Goal: Communication & Community: Answer question/provide support

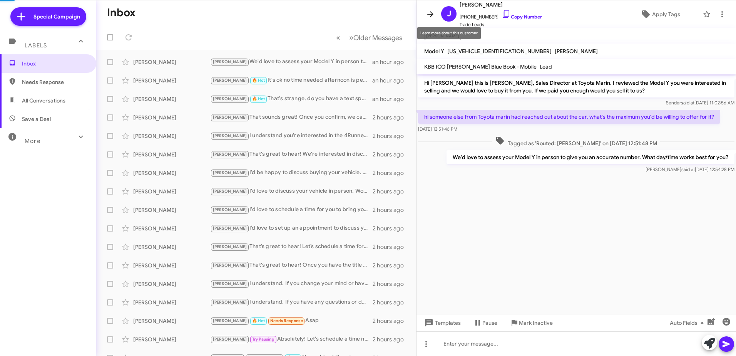
click at [434, 13] on icon at bounding box center [430, 14] width 9 height 9
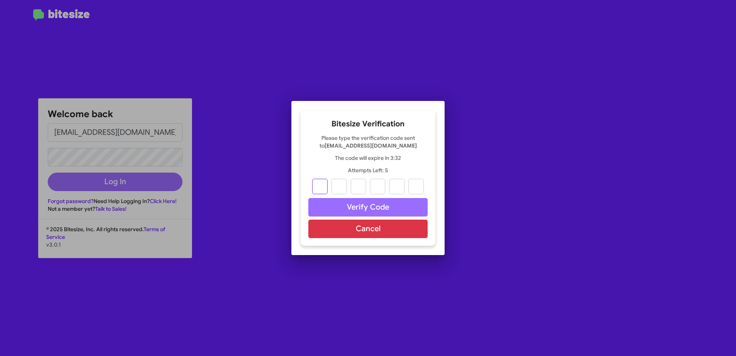
click at [321, 187] on input "text" at bounding box center [319, 186] width 15 height 15
type input "0"
type input "7"
type input "3"
type input "5"
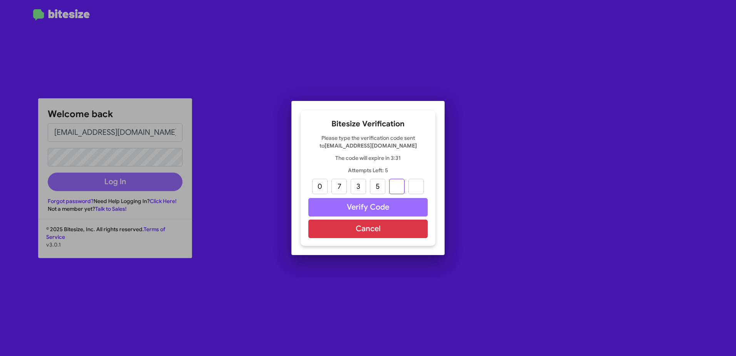
type input "1"
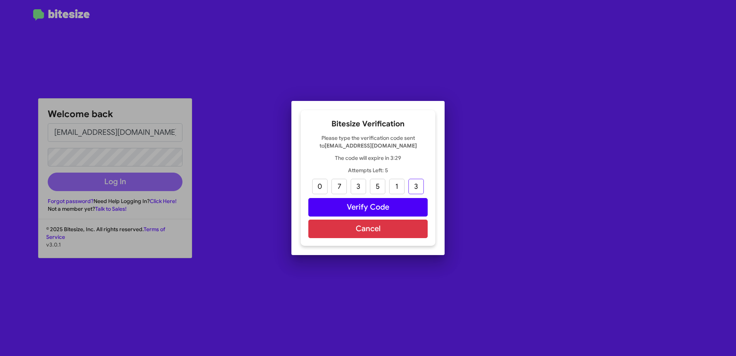
type input "3"
click at [384, 209] on button "Verify Code" at bounding box center [368, 207] width 119 height 18
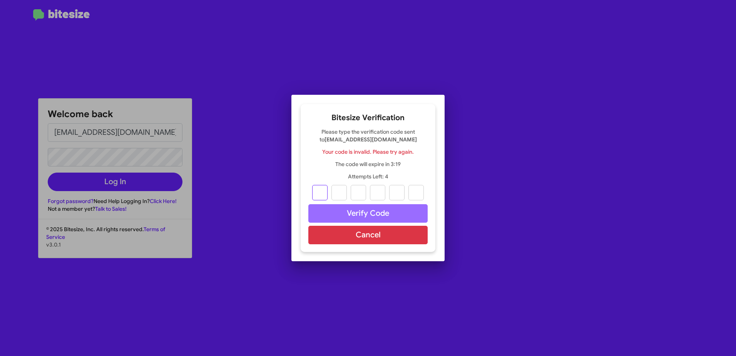
click at [325, 194] on input "text" at bounding box center [319, 192] width 15 height 15
type input "0"
type input "7"
type input "3"
type input "5"
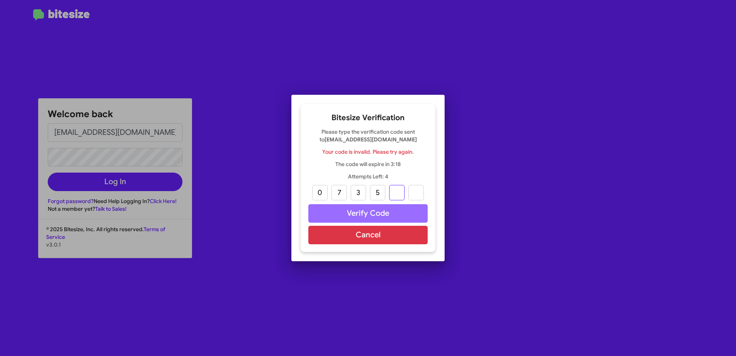
type input "1"
type input "3"
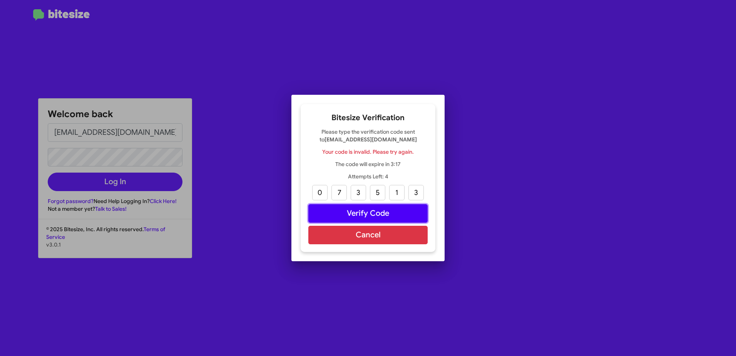
click at [356, 208] on button "Verify Code" at bounding box center [368, 213] width 119 height 18
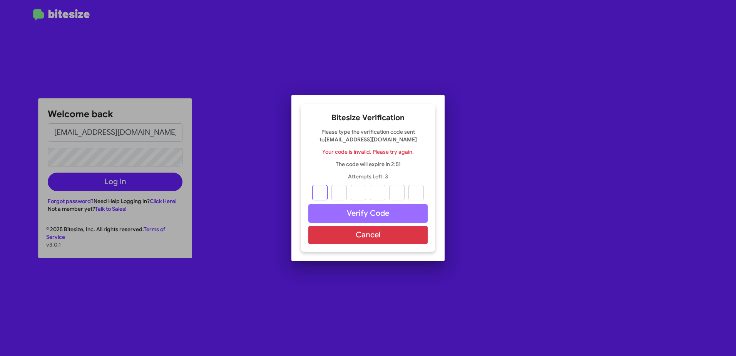
click at [325, 188] on input "text" at bounding box center [319, 192] width 15 height 15
click at [350, 241] on button "Cancel" at bounding box center [368, 235] width 119 height 18
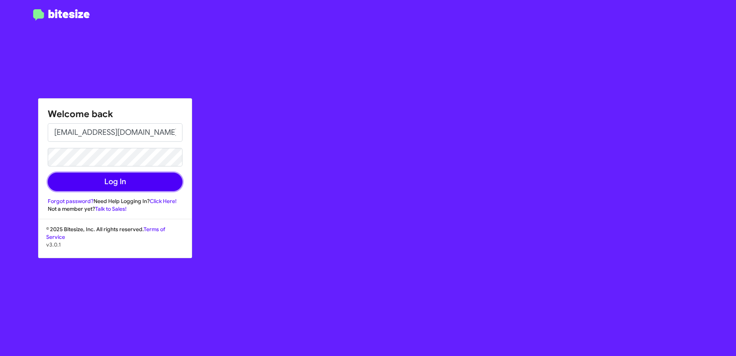
click at [113, 185] on button "Log In" at bounding box center [115, 182] width 135 height 18
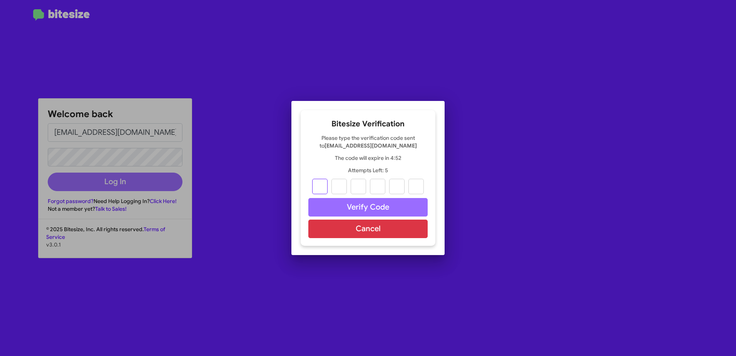
click at [317, 188] on input "text" at bounding box center [319, 186] width 15 height 15
type input "4"
type input "3"
type input "4"
type input "9"
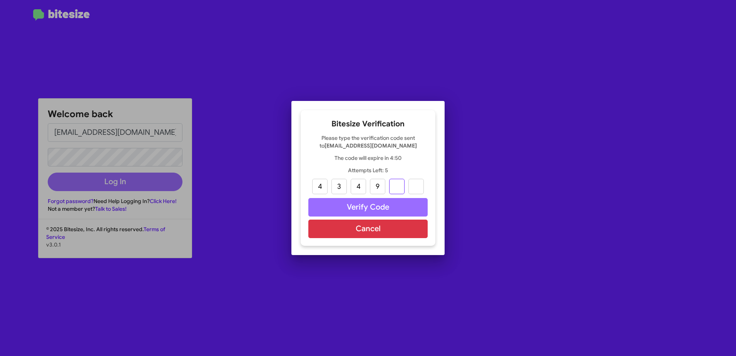
type input "8"
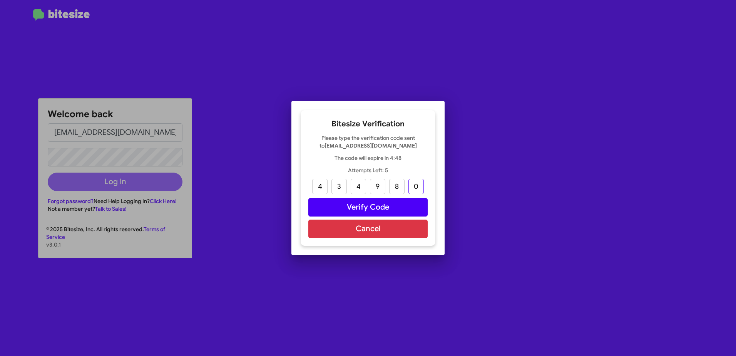
type input "0"
click at [374, 210] on button "Verify Code" at bounding box center [368, 207] width 119 height 18
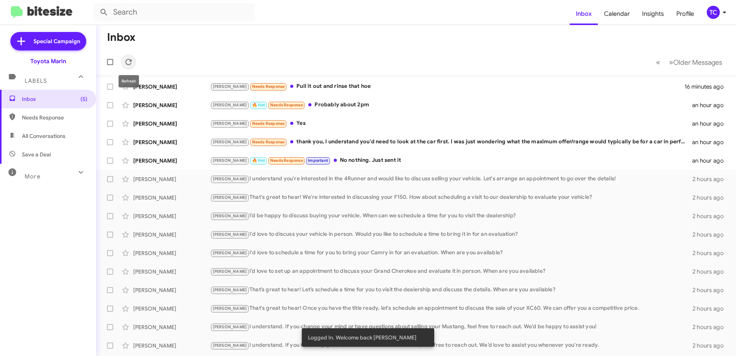
drag, startPoint x: 127, startPoint y: 64, endPoint x: 167, endPoint y: 67, distance: 40.6
click at [127, 63] on icon at bounding box center [128, 61] width 9 height 9
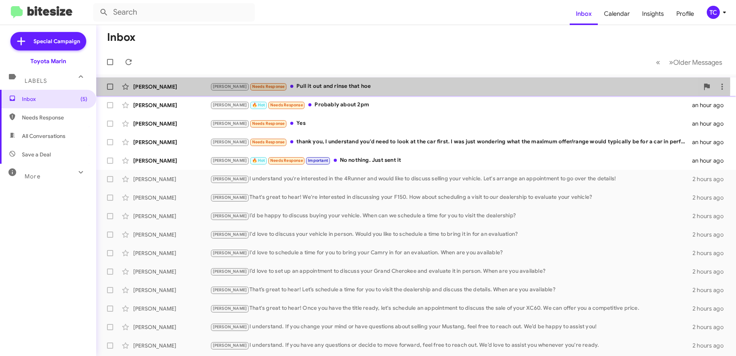
click at [323, 86] on div "Tony Needs Response Pull it out and rinse that hoe" at bounding box center [454, 86] width 489 height 9
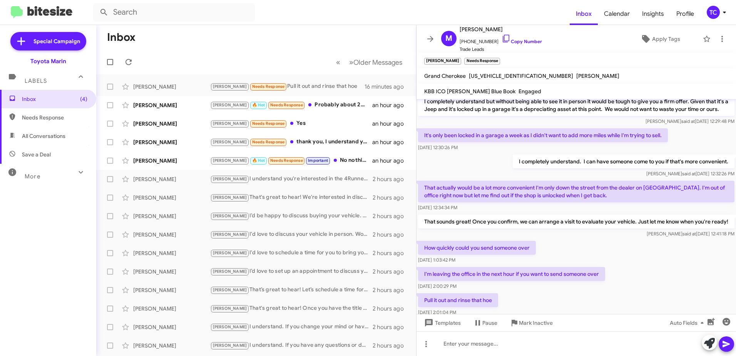
scroll to position [213, 0]
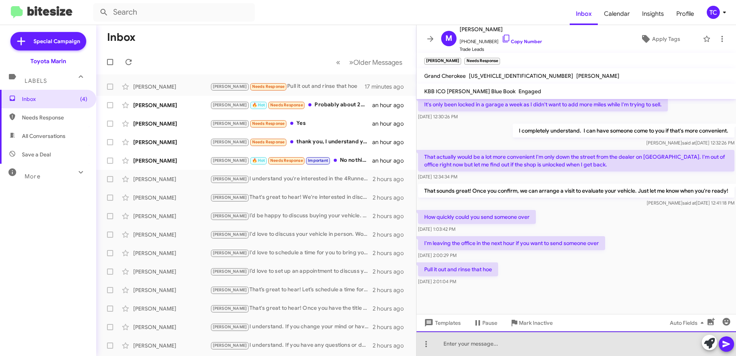
click at [476, 345] on div at bounding box center [577, 343] width 320 height 25
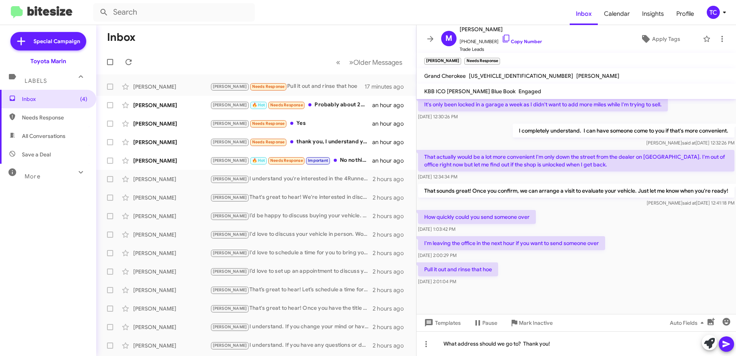
click at [734, 344] on button at bounding box center [726, 343] width 15 height 15
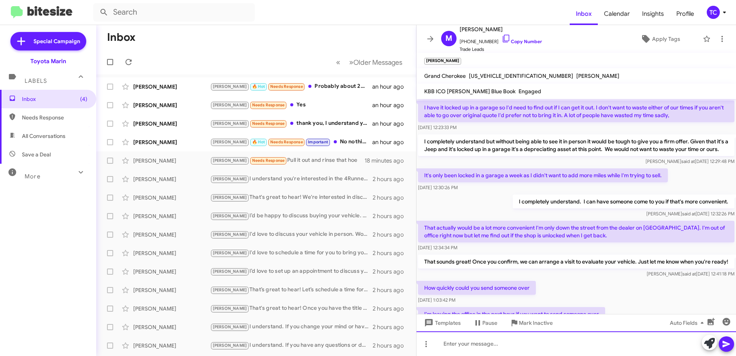
scroll to position [241, 0]
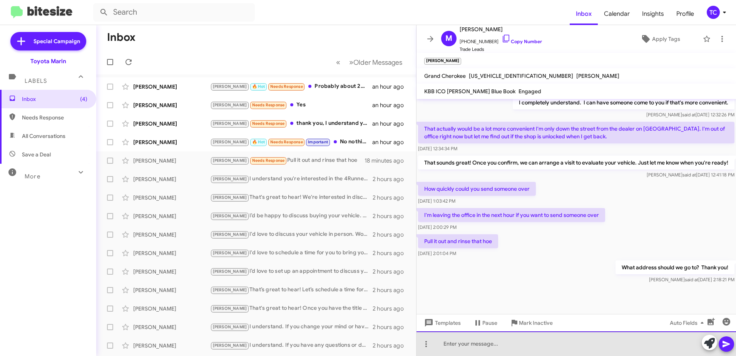
click at [560, 343] on div at bounding box center [577, 343] width 320 height 25
click at [513, 343] on div "I can have someo" at bounding box center [577, 343] width 320 height 25
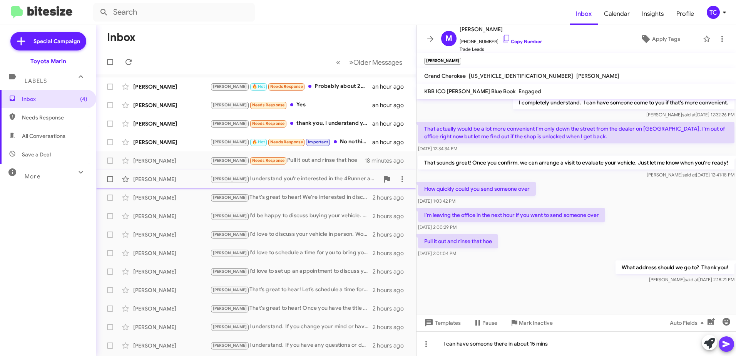
drag, startPoint x: 726, startPoint y: 343, endPoint x: 281, endPoint y: 186, distance: 471.5
click at [725, 343] on icon at bounding box center [726, 344] width 7 height 7
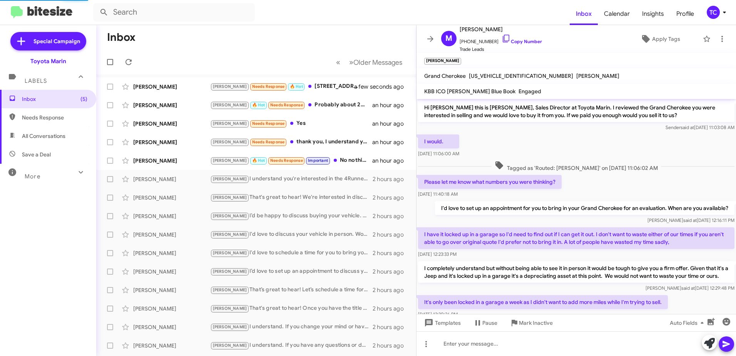
scroll to position [297, 0]
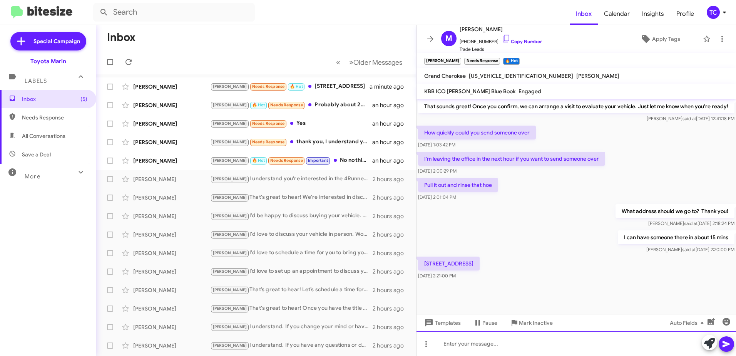
click at [483, 340] on div at bounding box center [577, 343] width 320 height 25
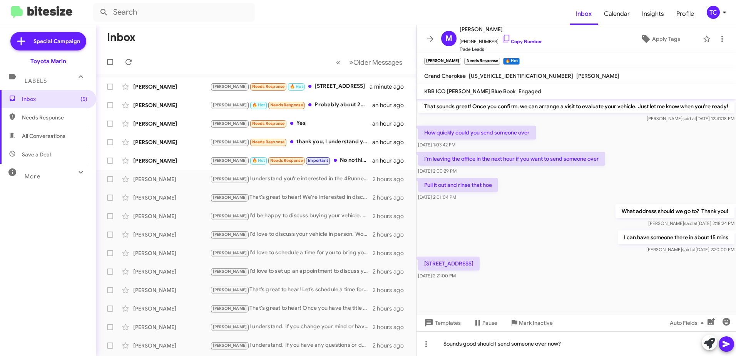
click at [724, 341] on icon at bounding box center [726, 344] width 7 height 7
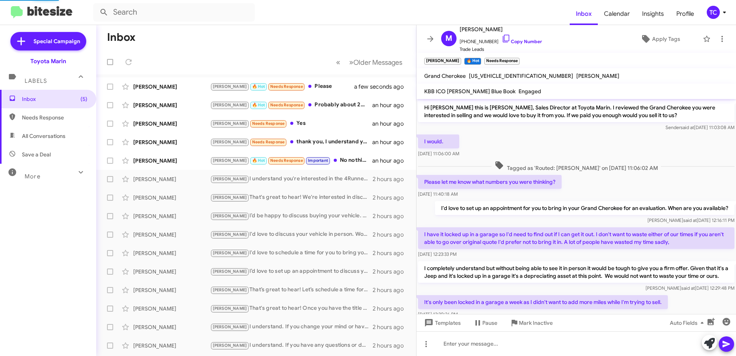
scroll to position [374, 0]
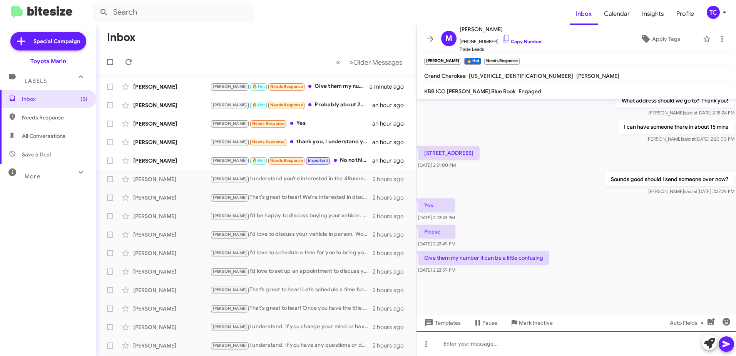
click at [501, 343] on div at bounding box center [577, 343] width 320 height 25
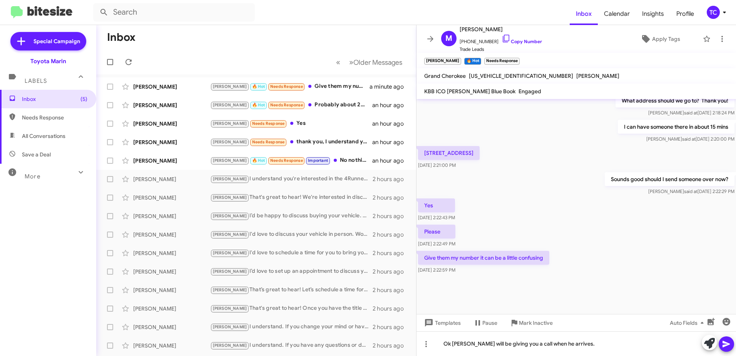
click at [730, 342] on icon at bounding box center [726, 343] width 9 height 9
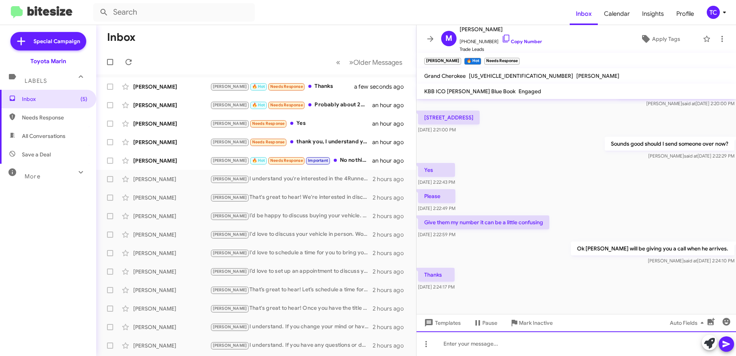
scroll to position [309, 0]
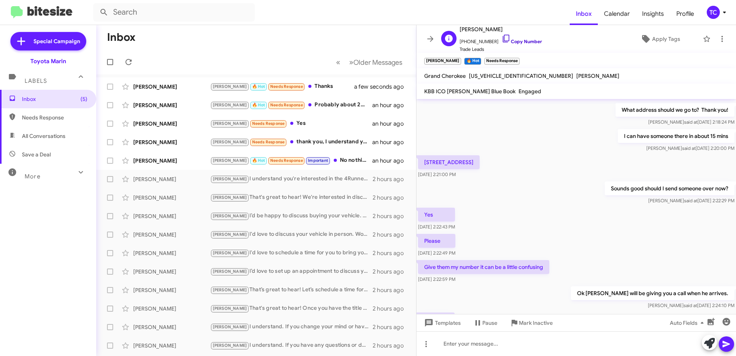
click at [502, 37] on icon at bounding box center [506, 38] width 9 height 9
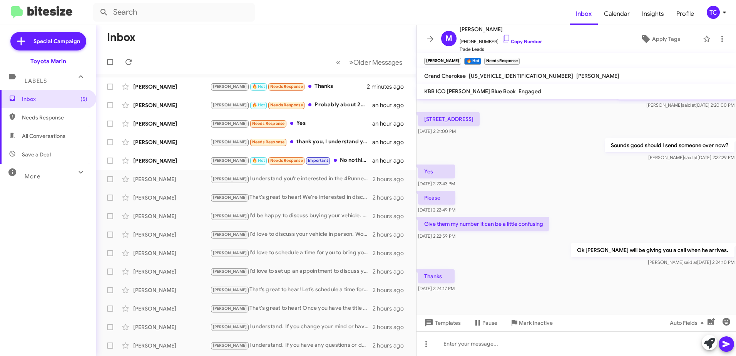
scroll to position [386, 0]
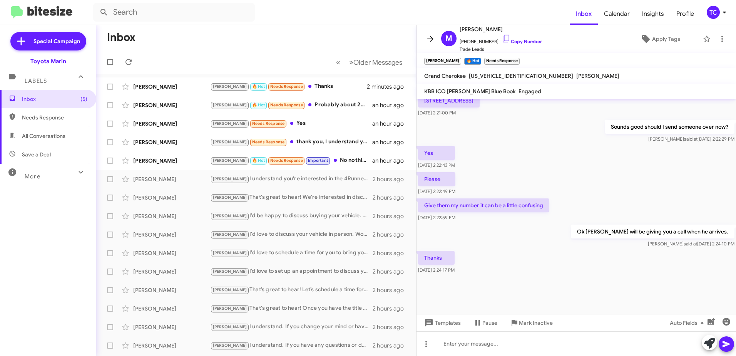
click at [433, 39] on icon at bounding box center [431, 39] width 6 height 6
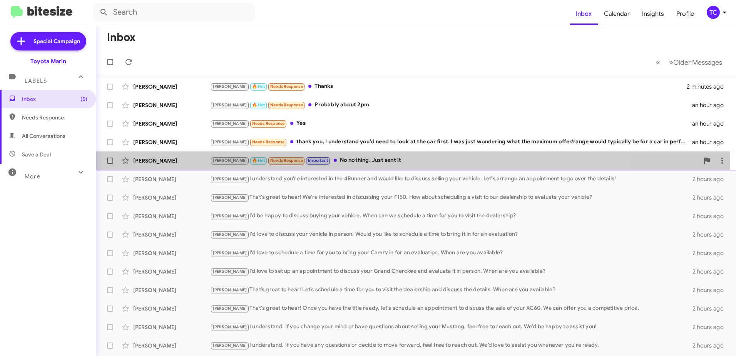
click at [339, 162] on div "Tony 🔥 Hot Needs Response Important No nothing. Just sent it" at bounding box center [454, 160] width 489 height 9
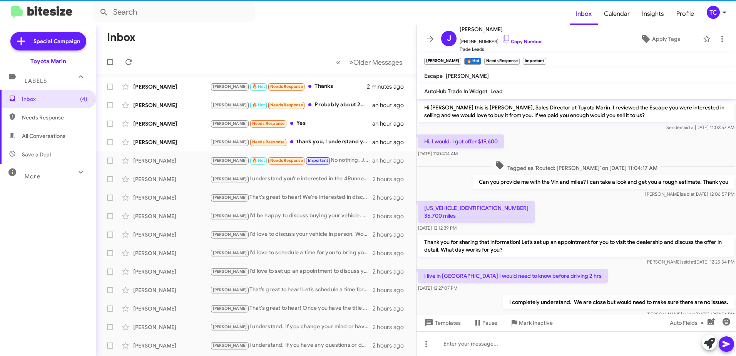
scroll to position [254, 0]
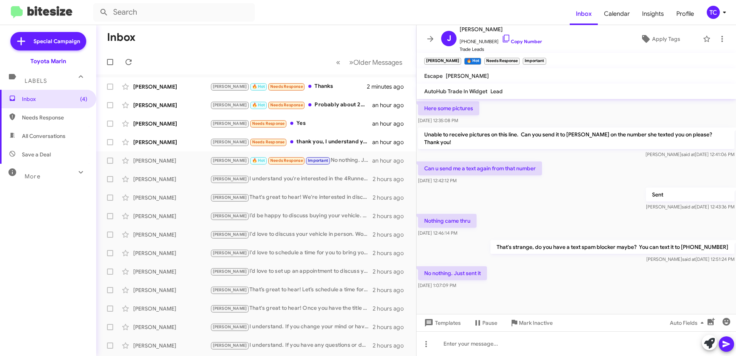
drag, startPoint x: 503, startPoint y: 39, endPoint x: 409, endPoint y: 19, distance: 96.3
click at [503, 39] on link "Copy Number" at bounding box center [522, 42] width 40 height 6
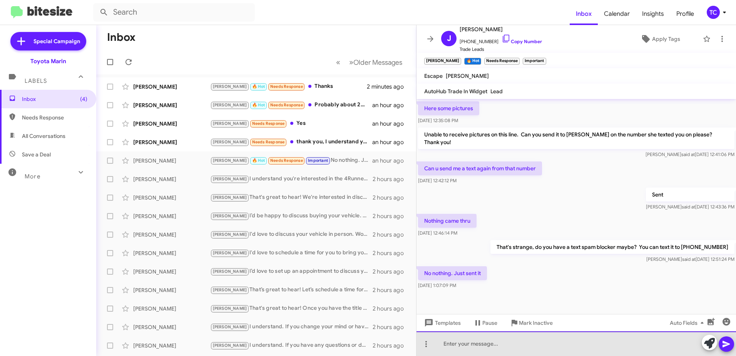
click at [548, 342] on div at bounding box center [577, 343] width 320 height 25
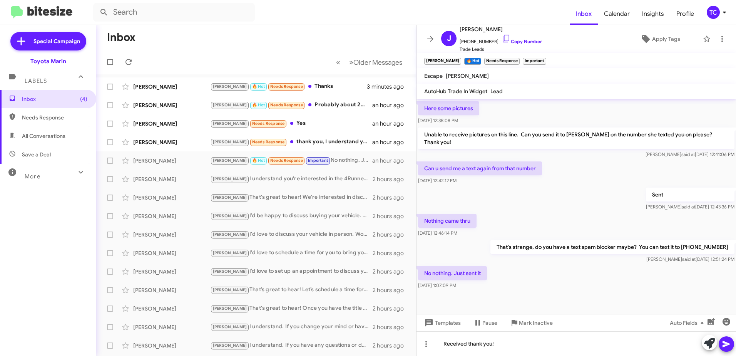
click at [726, 343] on icon at bounding box center [726, 344] width 7 height 7
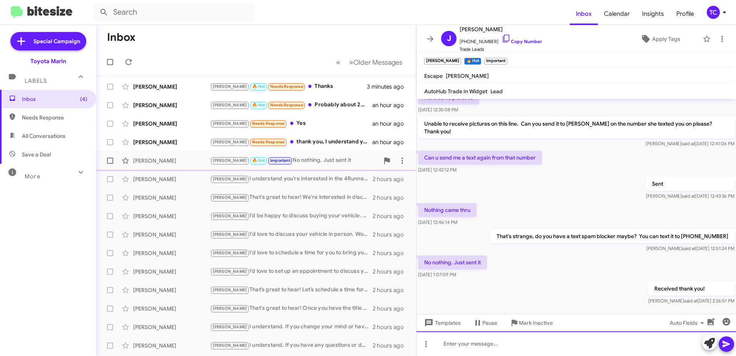
scroll to position [282, 0]
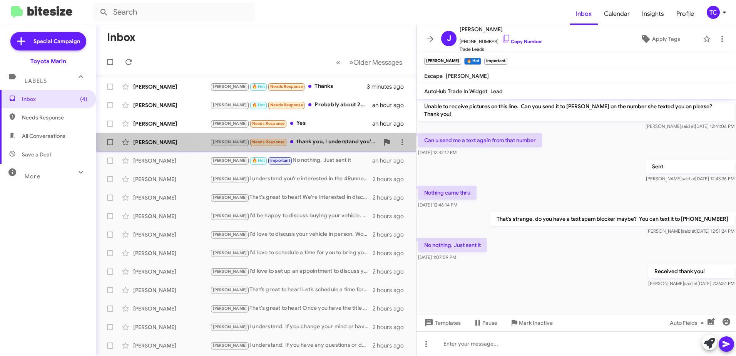
click at [295, 144] on div "Tony Needs Response thank you, I understand you'd need to look at the car first…" at bounding box center [294, 141] width 169 height 9
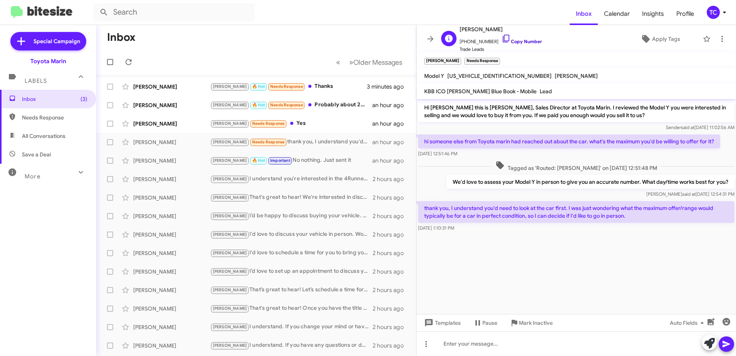
click at [502, 38] on icon at bounding box center [506, 38] width 9 height 9
click at [718, 39] on icon at bounding box center [722, 38] width 9 height 9
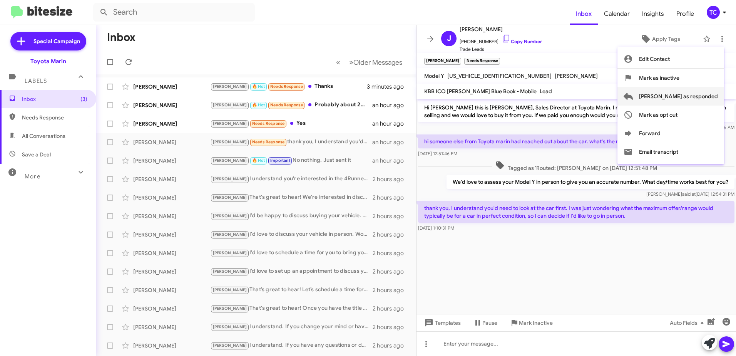
click at [683, 99] on span "Mark as responded" at bounding box center [678, 96] width 79 height 18
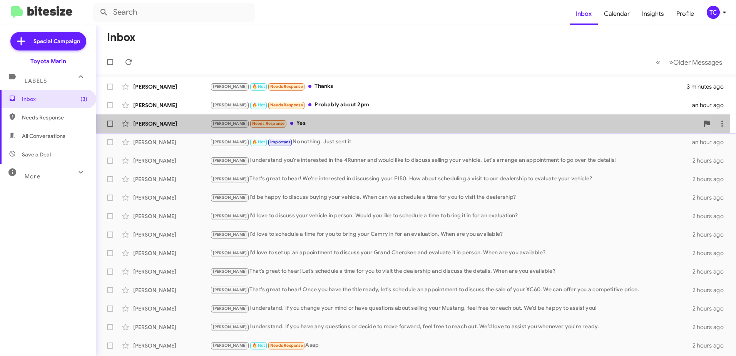
click at [281, 122] on div "Tony Needs Response Yes" at bounding box center [454, 123] width 489 height 9
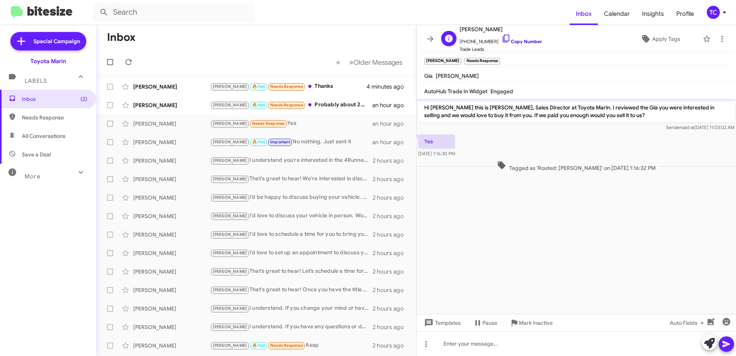
click at [502, 37] on icon at bounding box center [506, 38] width 9 height 9
click at [707, 342] on icon at bounding box center [709, 343] width 11 height 11
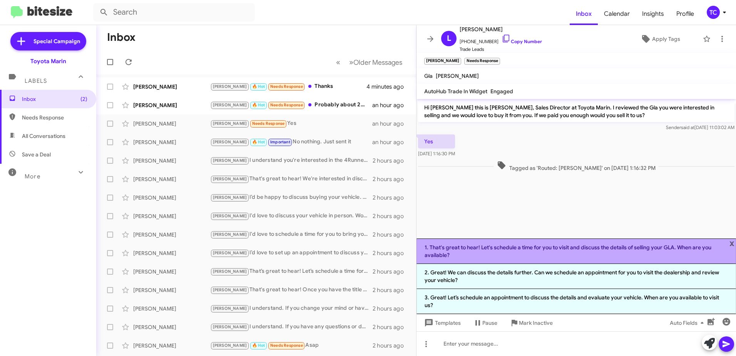
click at [573, 253] on li "1. That's great to hear! Let's schedule a time for you to visit and discuss the…" at bounding box center [577, 250] width 320 height 25
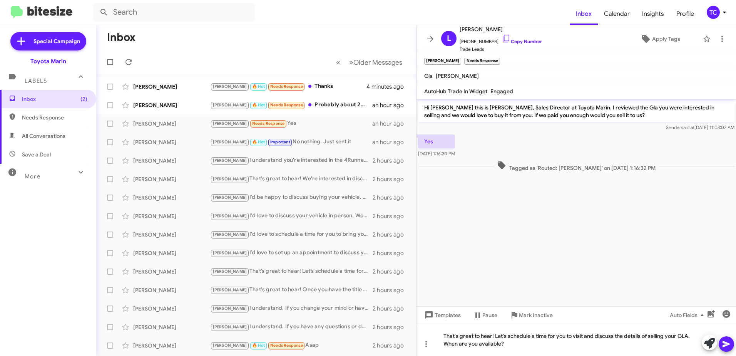
click at [723, 340] on icon at bounding box center [726, 343] width 9 height 9
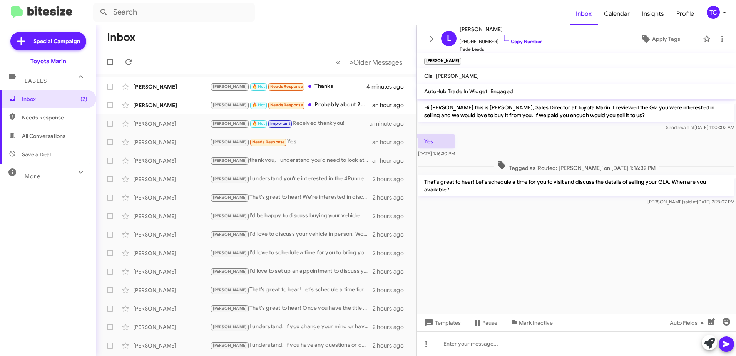
drag, startPoint x: 454, startPoint y: 191, endPoint x: 424, endPoint y: 108, distance: 87.9
click at [424, 108] on div "Hi Lee this is Nathan Myler, Sales Director at Toyota Marin. I reviewed the Gla…" at bounding box center [577, 153] width 320 height 108
copy div "Hi Lee this is Nathan Myler, Sales Director at Toyota Marin. I reviewed the Gla…"
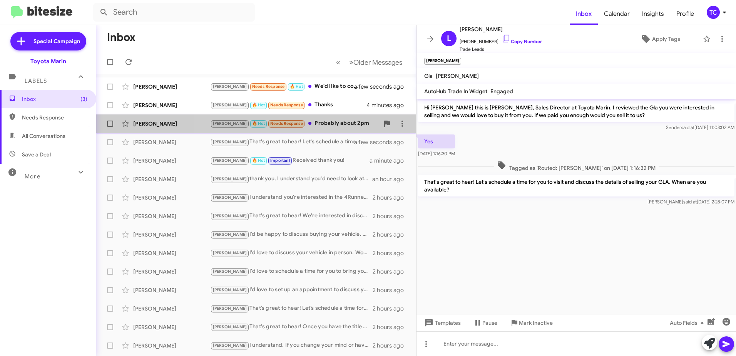
click at [306, 127] on div "Tony 🔥 Hot Needs Response Probably about 2pm" at bounding box center [294, 123] width 169 height 9
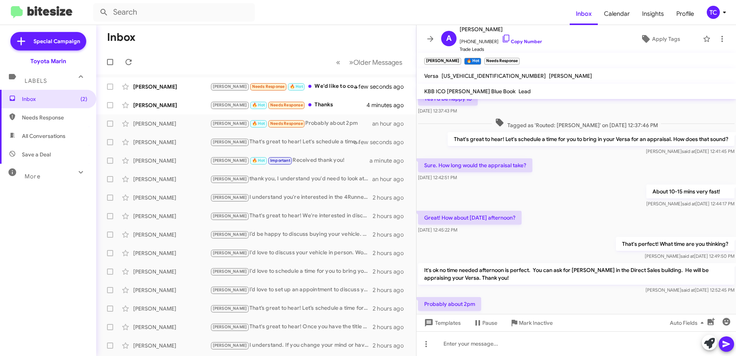
scroll to position [70, 0]
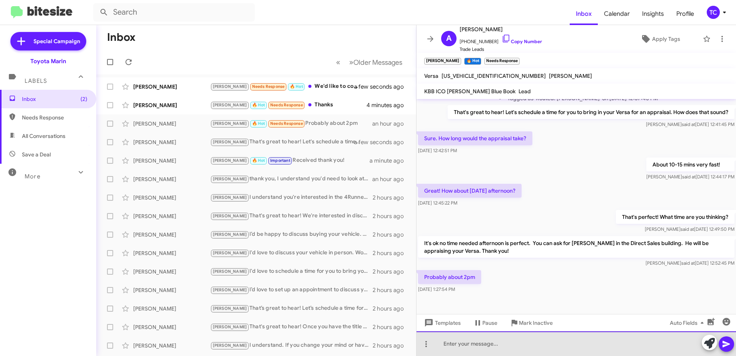
click at [504, 343] on div at bounding box center [577, 343] width 320 height 25
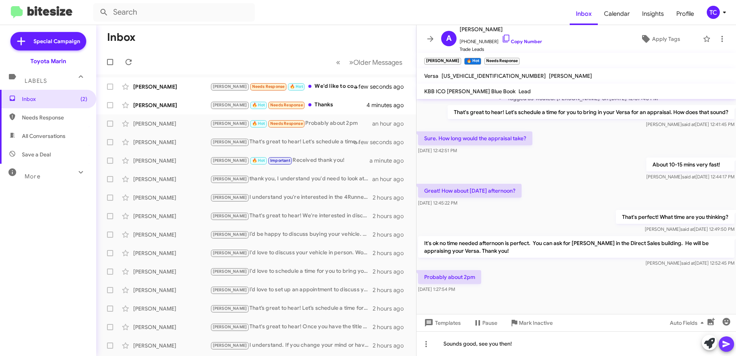
click at [725, 340] on icon at bounding box center [726, 343] width 9 height 9
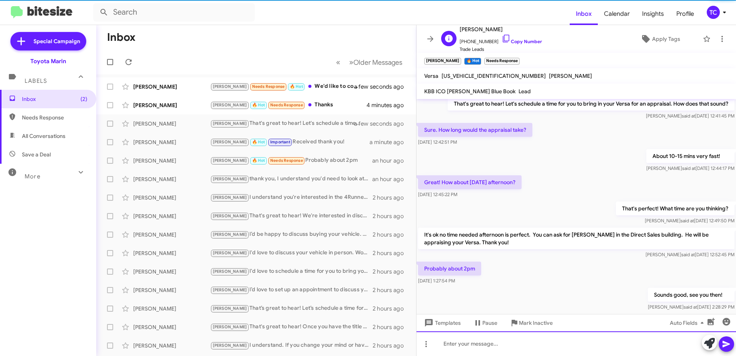
scroll to position [98, 0]
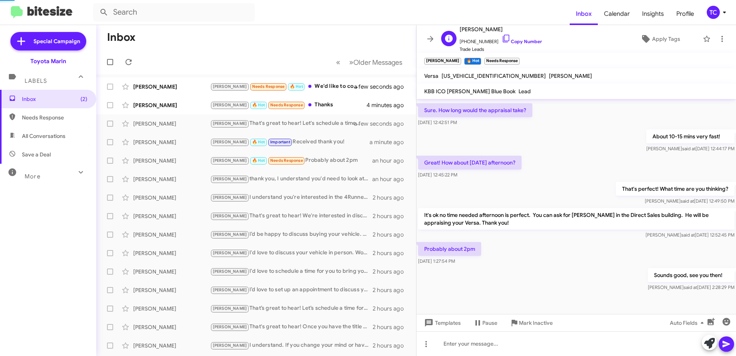
drag, startPoint x: 498, startPoint y: 37, endPoint x: 481, endPoint y: 38, distance: 17.0
click at [502, 37] on icon at bounding box center [506, 38] width 9 height 9
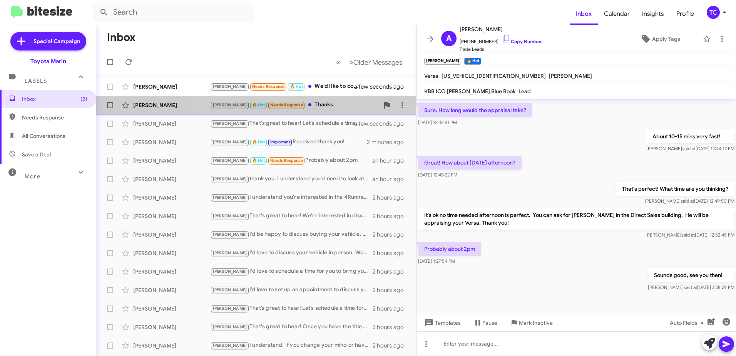
click at [317, 103] on div "Tony 🔥 Hot Needs Response Thanks" at bounding box center [294, 105] width 169 height 9
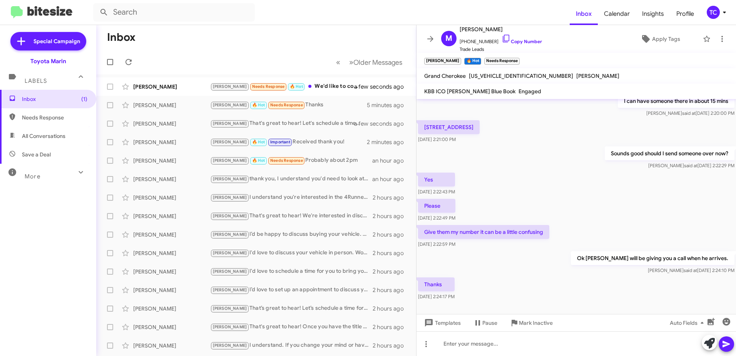
scroll to position [466, 0]
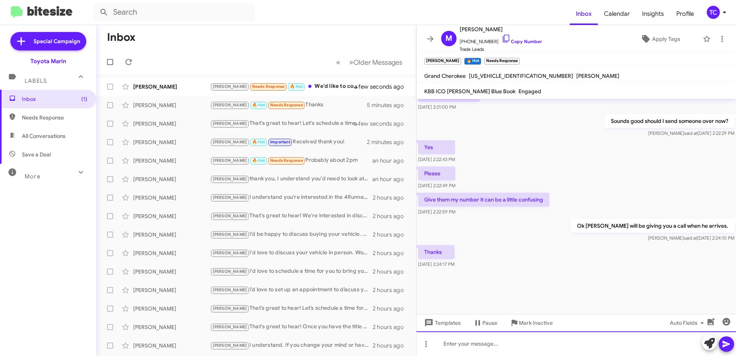
click at [522, 342] on div at bounding box center [577, 343] width 320 height 25
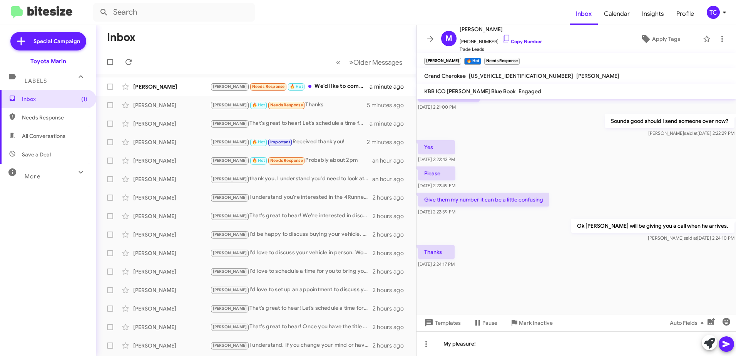
click at [726, 340] on icon at bounding box center [726, 343] width 9 height 9
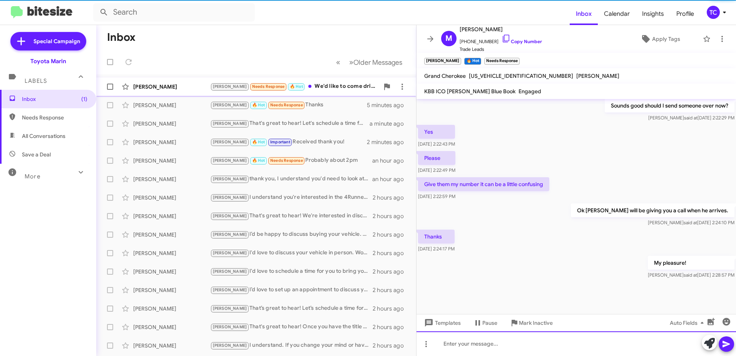
scroll to position [0, 0]
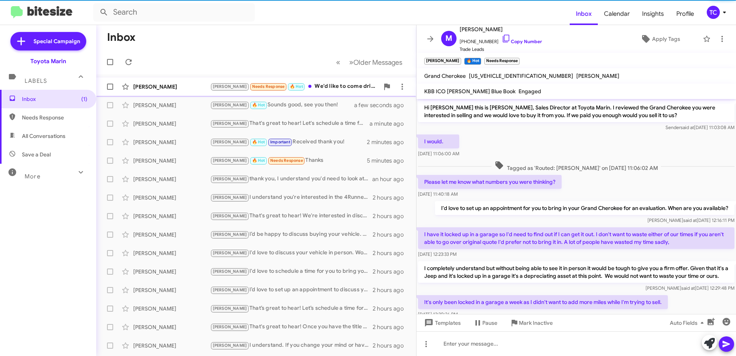
click at [317, 91] on div "Joel Needs Response 🔥 Hot We'd like to come drive a Land Cruiser. Do you have o…" at bounding box center [294, 86] width 169 height 9
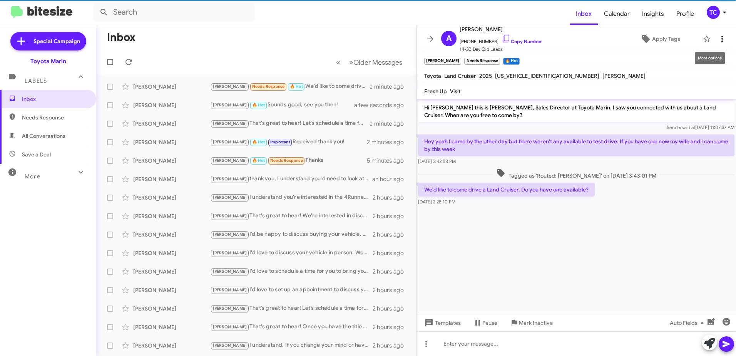
click at [718, 40] on icon at bounding box center [722, 38] width 9 height 9
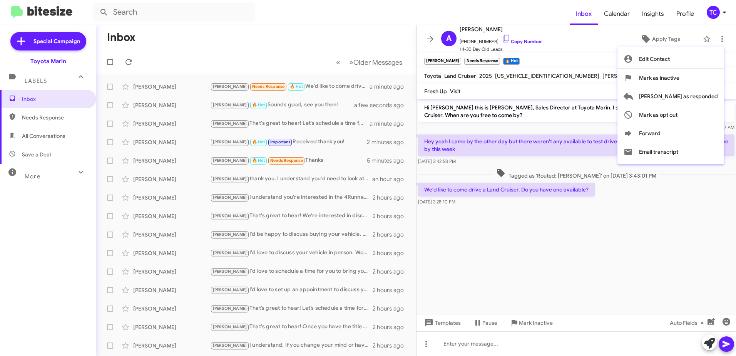
click at [636, 253] on div at bounding box center [368, 178] width 736 height 356
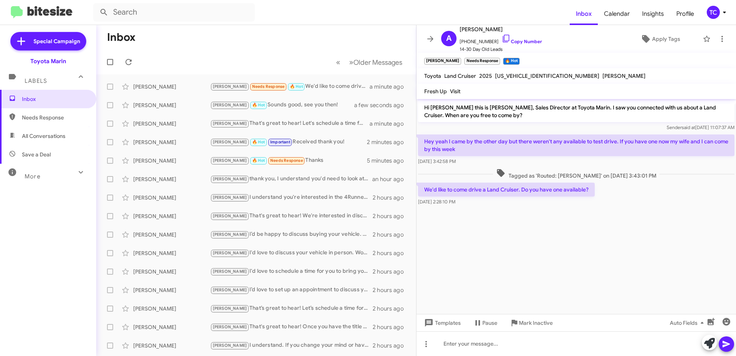
click at [283, 44] on mat-toolbar-row "Inbox" at bounding box center [256, 37] width 320 height 25
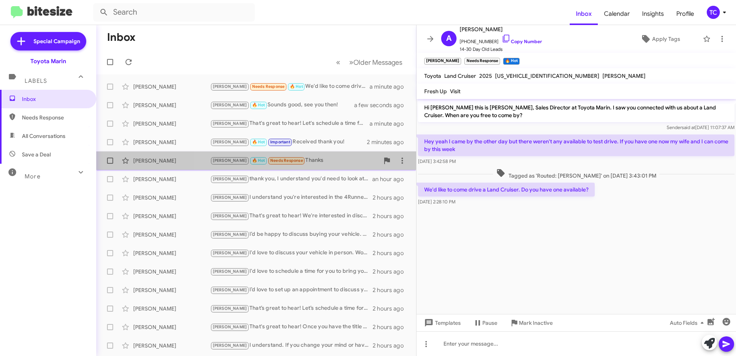
click at [291, 160] on div "Tony 🔥 Hot Needs Response Thanks" at bounding box center [294, 160] width 169 height 9
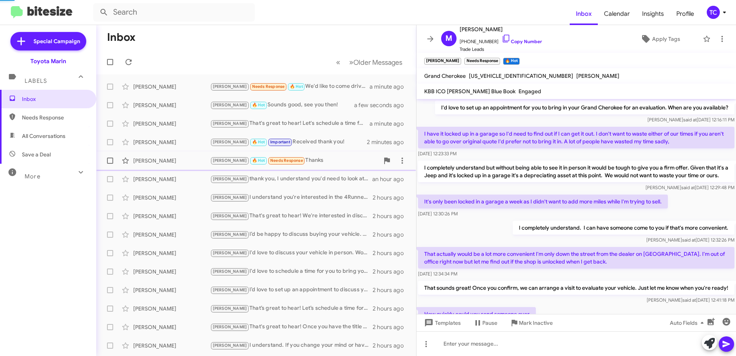
scroll to position [386, 0]
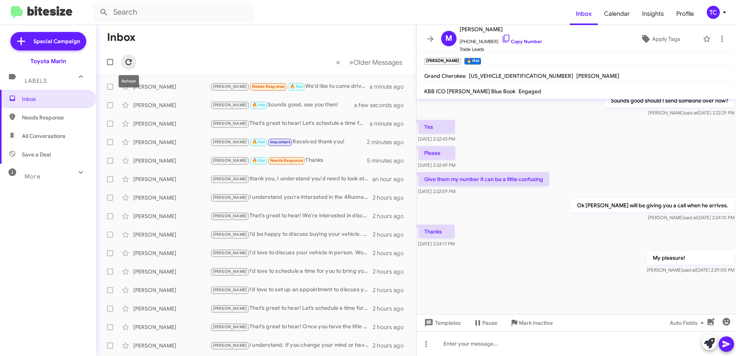
click at [126, 58] on icon at bounding box center [128, 61] width 9 height 9
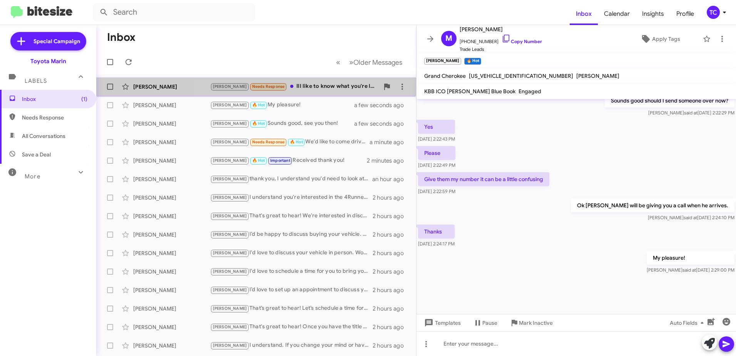
click at [322, 87] on div "Tony Needs Response Ill like to know what you're looking to offer me." at bounding box center [294, 86] width 169 height 9
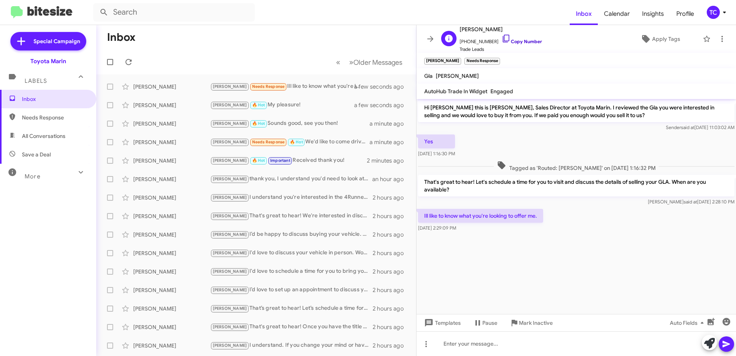
click at [503, 35] on icon at bounding box center [506, 39] width 7 height 8
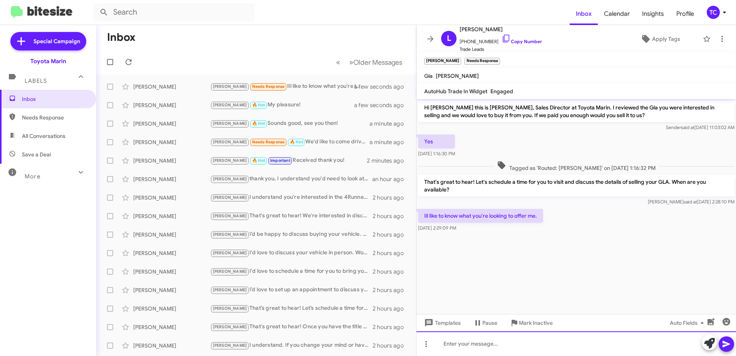
click at [464, 340] on div at bounding box center [577, 343] width 320 height 25
click at [481, 342] on div "Since its" at bounding box center [577, 343] width 320 height 25
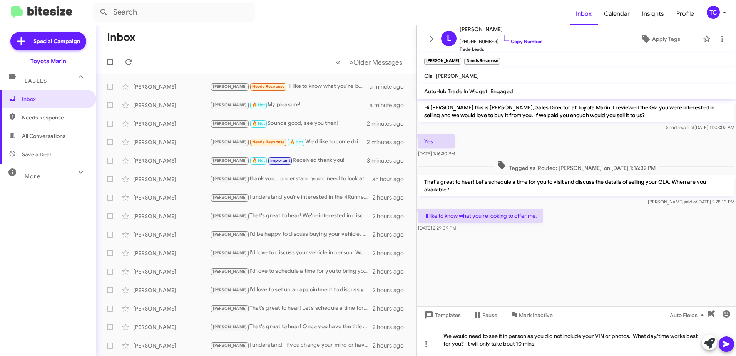
click at [727, 345] on icon at bounding box center [726, 344] width 7 height 7
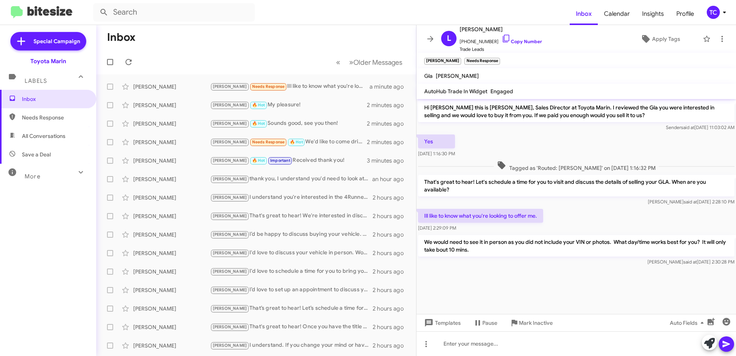
drag, startPoint x: 487, startPoint y: 250, endPoint x: 423, endPoint y: 107, distance: 157.0
click at [423, 107] on div "Hi Lee this is Nathan Myler, Sales Director at Toyota Marin. I reviewed the Gla…" at bounding box center [577, 183] width 320 height 168
copy div "Hi Lee this is Nathan Myler, Sales Director at Toyota Marin. I reviewed the Gla…"
click at [433, 340] on span at bounding box center [426, 343] width 15 height 9
click at [483, 341] on div at bounding box center [368, 178] width 736 height 356
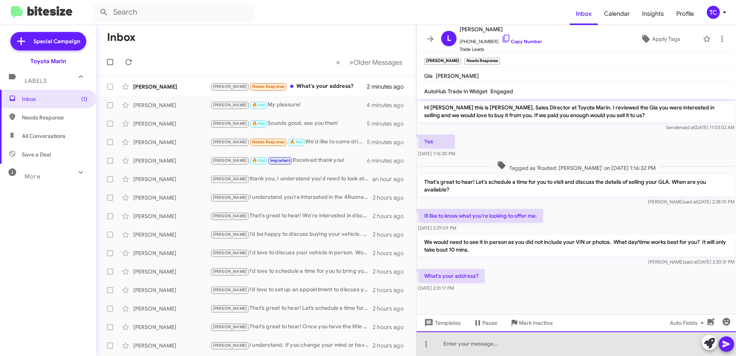
click at [488, 341] on div at bounding box center [577, 343] width 320 height 25
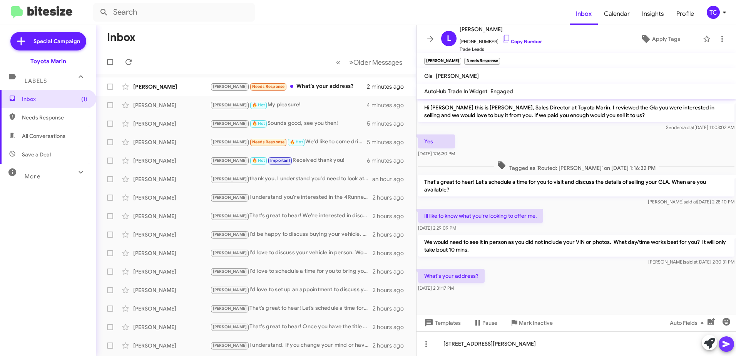
click at [723, 340] on icon at bounding box center [726, 343] width 9 height 9
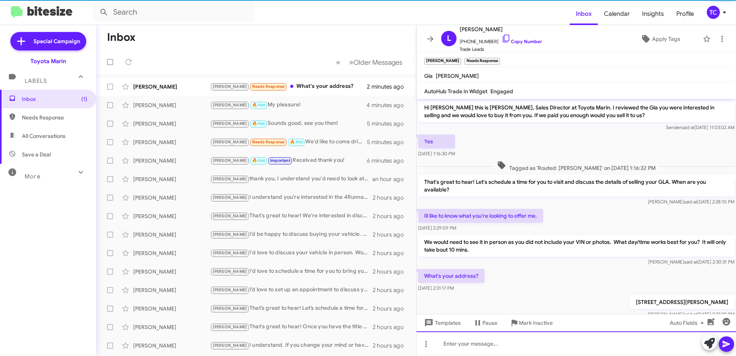
scroll to position [21, 0]
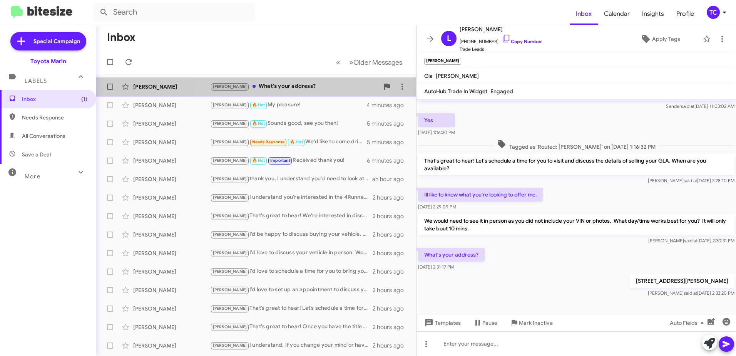
click at [288, 85] on div "Tony What's your address?" at bounding box center [294, 86] width 169 height 9
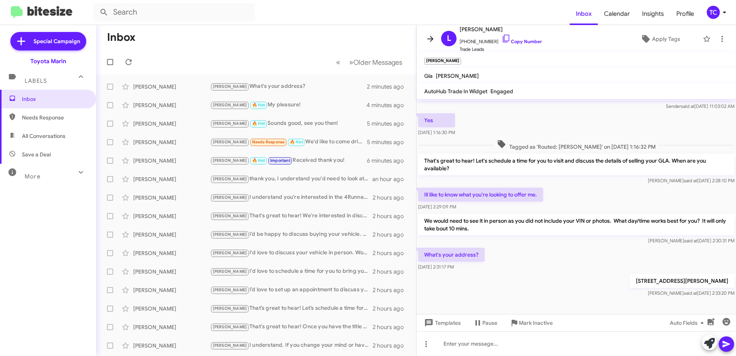
click at [433, 38] on icon at bounding box center [430, 38] width 9 height 9
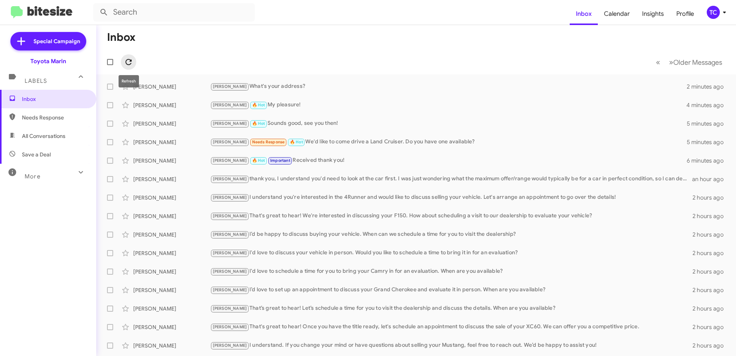
click at [133, 60] on icon at bounding box center [128, 61] width 9 height 9
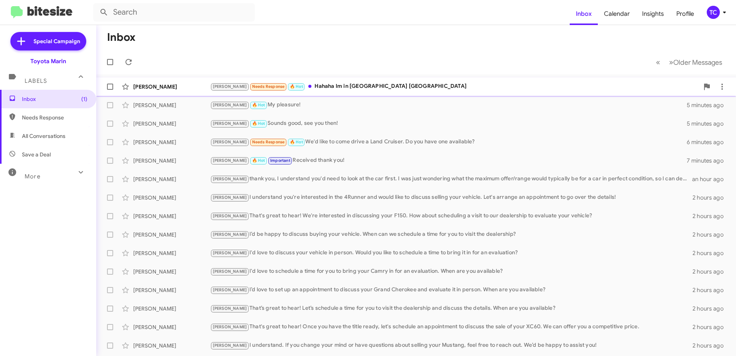
click at [317, 86] on div "Tony Needs Response 🔥 Hot Hahaha Im in Buffalo NY" at bounding box center [454, 86] width 489 height 9
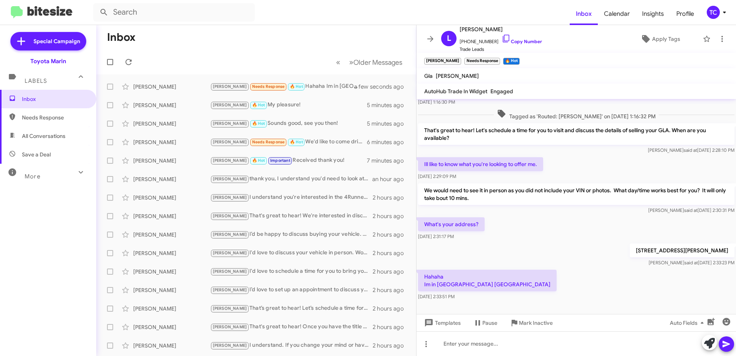
scroll to position [57, 0]
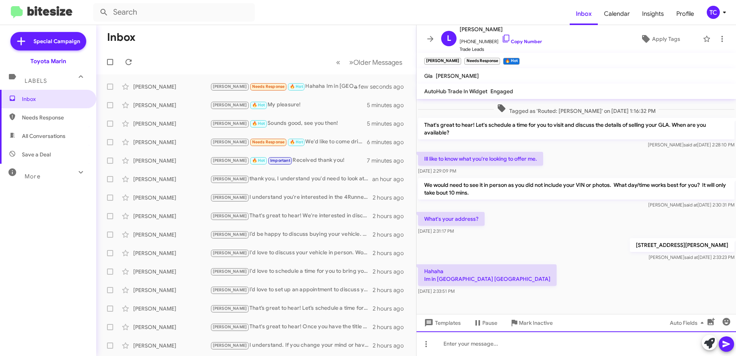
click at [524, 339] on div at bounding box center [577, 343] width 320 height 25
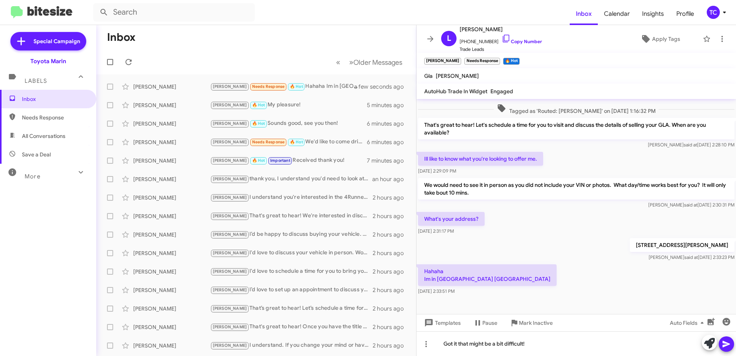
click at [729, 345] on icon at bounding box center [726, 343] width 9 height 9
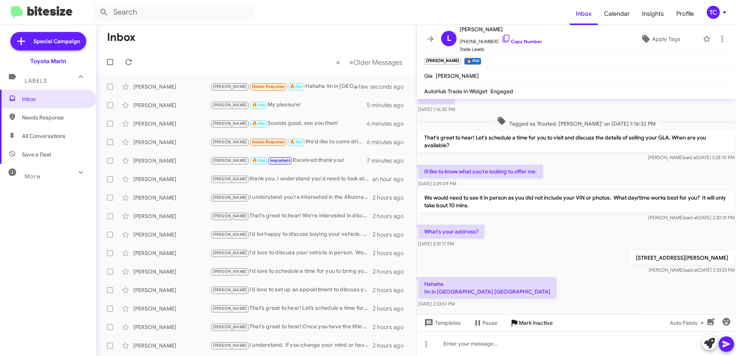
scroll to position [85, 0]
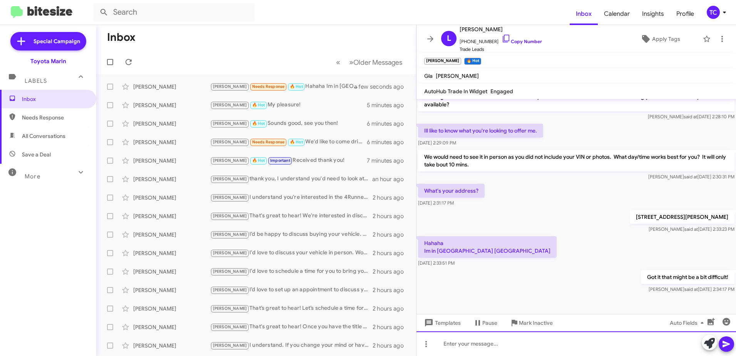
click at [512, 341] on div at bounding box center [577, 343] width 320 height 25
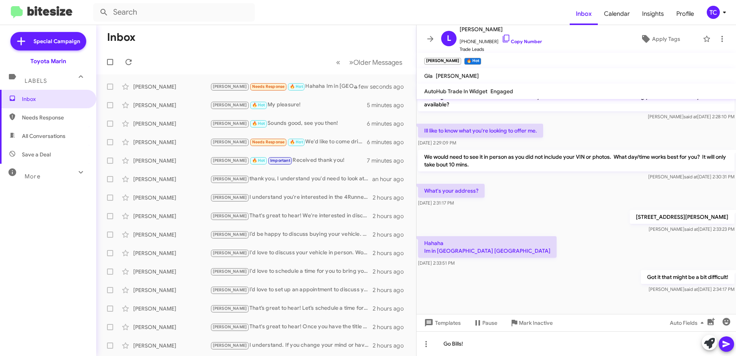
click at [728, 344] on icon at bounding box center [726, 344] width 7 height 7
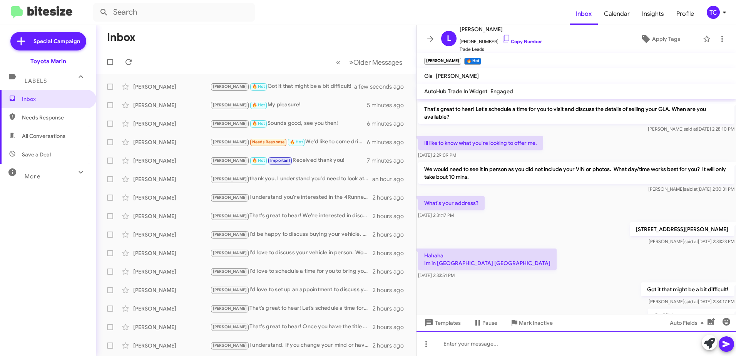
scroll to position [113, 0]
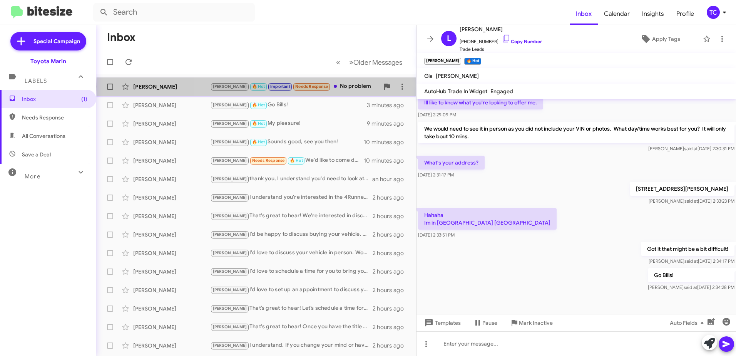
click at [345, 87] on div "Tony 🔥 Hot Important Needs Response No problem" at bounding box center [294, 86] width 169 height 9
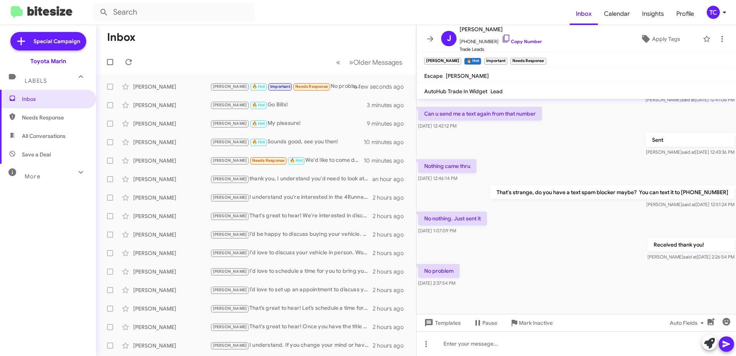
scroll to position [310, 0]
click at [718, 37] on icon at bounding box center [722, 38] width 9 height 9
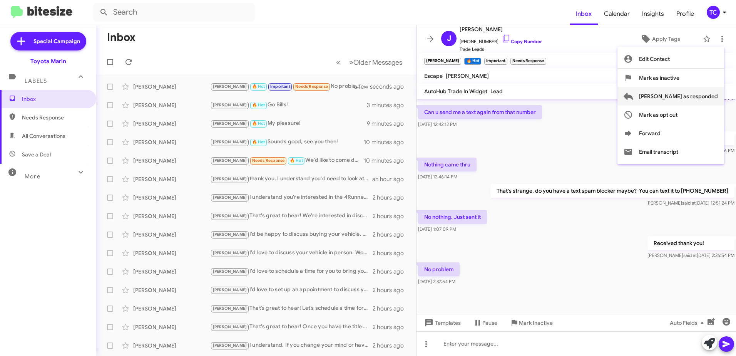
click at [675, 98] on span "Mark as responded" at bounding box center [678, 96] width 79 height 18
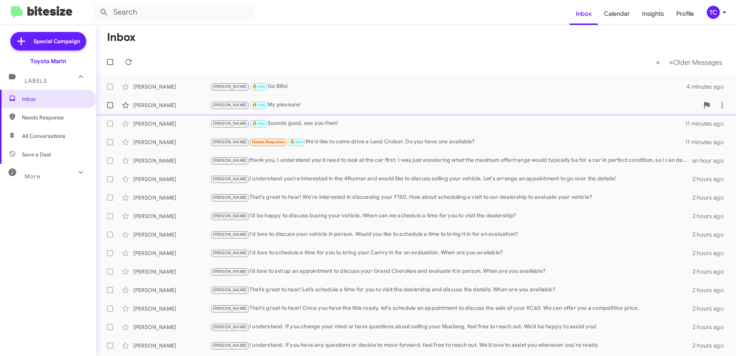
drag, startPoint x: 279, startPoint y: 125, endPoint x: 274, endPoint y: 111, distance: 14.5
click at [279, 125] on div "Tony 🔥 Hot Sounds good, see you then!" at bounding box center [447, 123] width 475 height 9
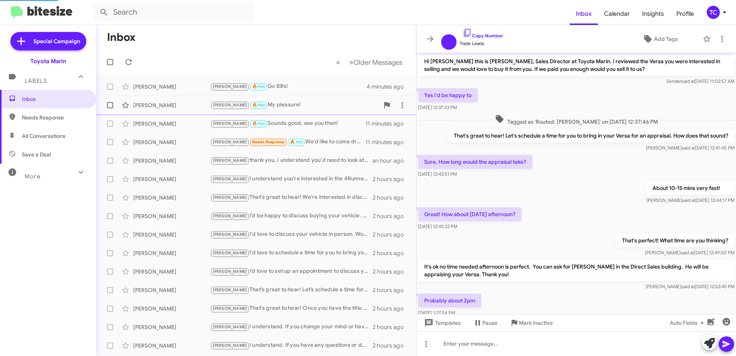
click at [269, 105] on div "Tony 🔥 Hot My pleasure!" at bounding box center [294, 105] width 169 height 9
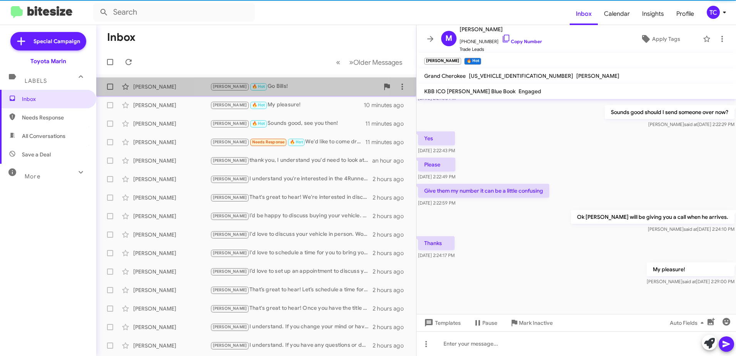
click at [270, 87] on div "Tony 🔥 Hot Go Bills!" at bounding box center [294, 86] width 169 height 9
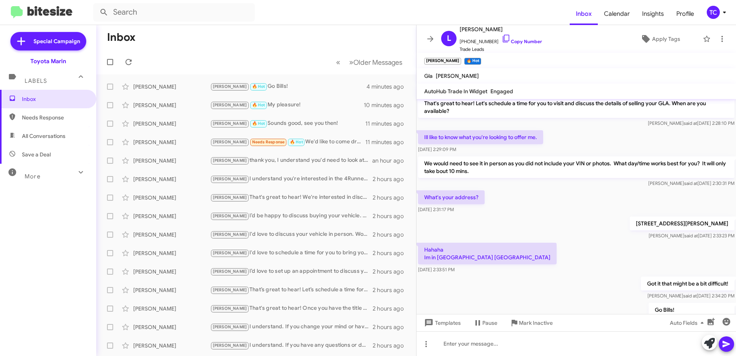
scroll to position [113, 0]
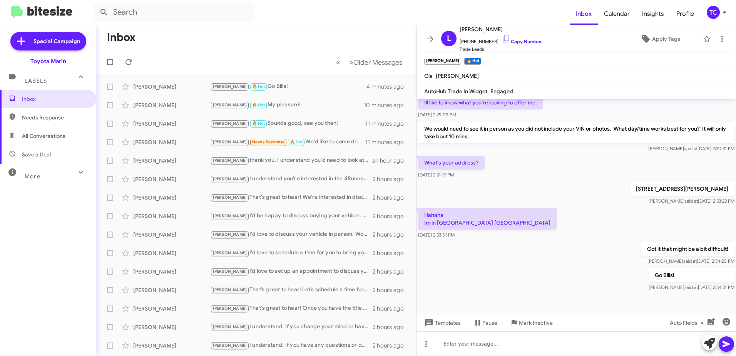
click at [433, 39] on icon at bounding box center [431, 39] width 6 height 6
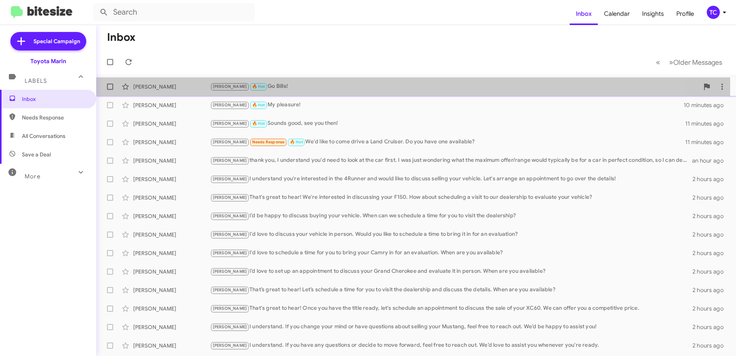
click at [268, 87] on div "Tony 🔥 Hot Go Bills!" at bounding box center [454, 86] width 489 height 9
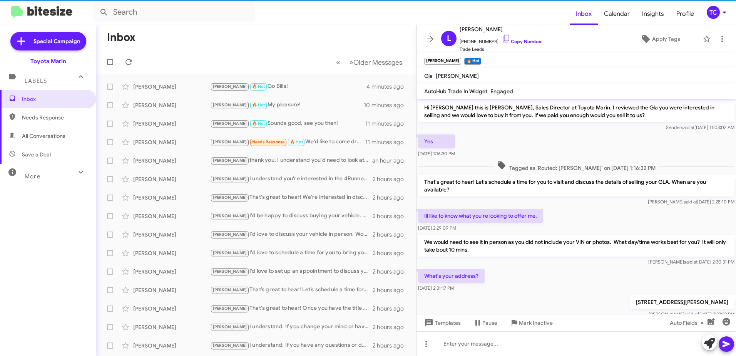
scroll to position [98, 0]
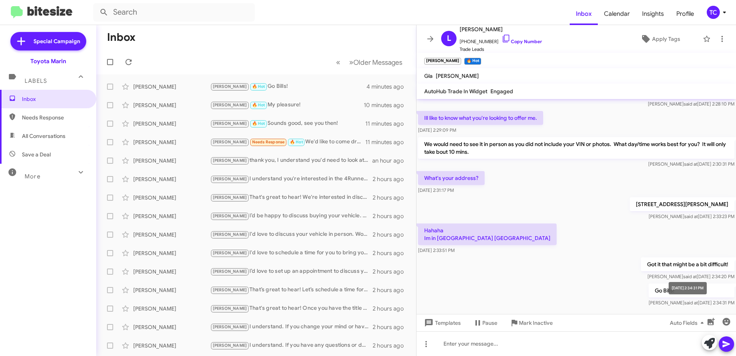
click at [664, 290] on mat-tooltip-component "Oct 7, 2025, 2:34:31 PM" at bounding box center [688, 288] width 49 height 23
drag, startPoint x: 664, startPoint y: 290, endPoint x: 630, endPoint y: 293, distance: 33.6
click at [620, 297] on div "Go Bills! Tony said at Oct 7, 2025, 2:34:31 PM" at bounding box center [577, 295] width 320 height 26
click at [704, 283] on p "Go Bills!" at bounding box center [692, 290] width 86 height 14
click at [704, 291] on p "Go Bills!" at bounding box center [692, 290] width 86 height 14
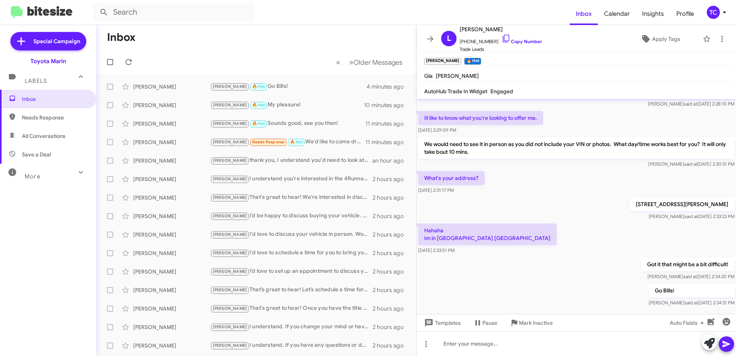
click at [704, 291] on p "Go Bills!" at bounding box center [692, 290] width 86 height 14
click at [718, 38] on icon at bounding box center [722, 38] width 9 height 9
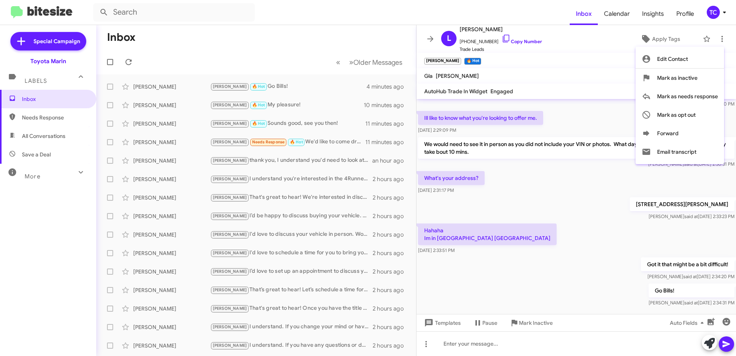
click at [287, 44] on div at bounding box center [368, 178] width 736 height 356
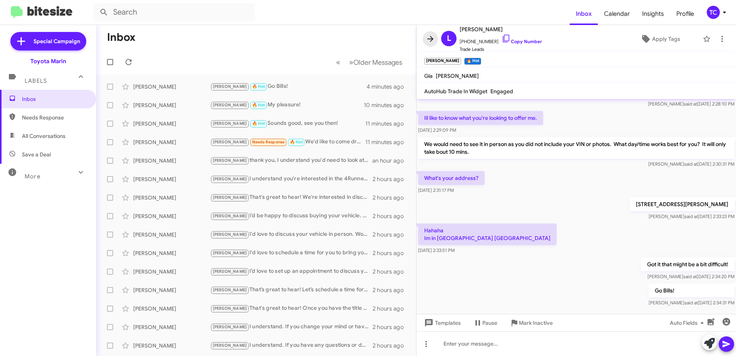
click at [430, 40] on icon at bounding box center [430, 38] width 9 height 9
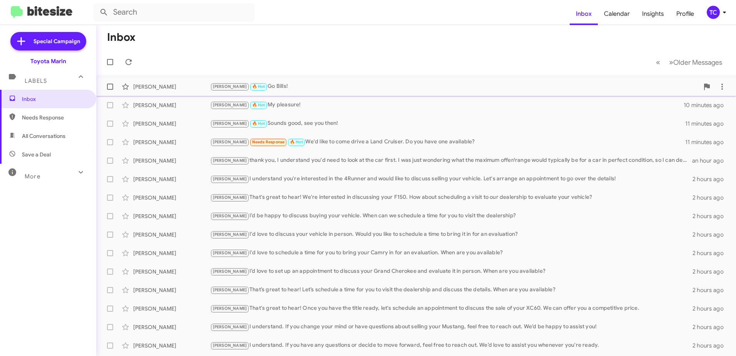
click at [252, 88] on span "🔥 Hot" at bounding box center [258, 86] width 13 height 5
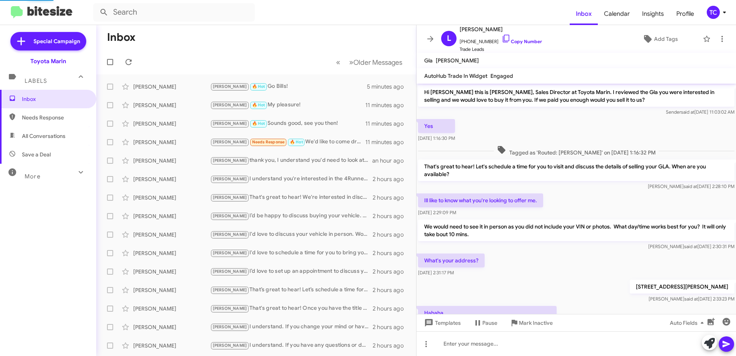
scroll to position [67, 0]
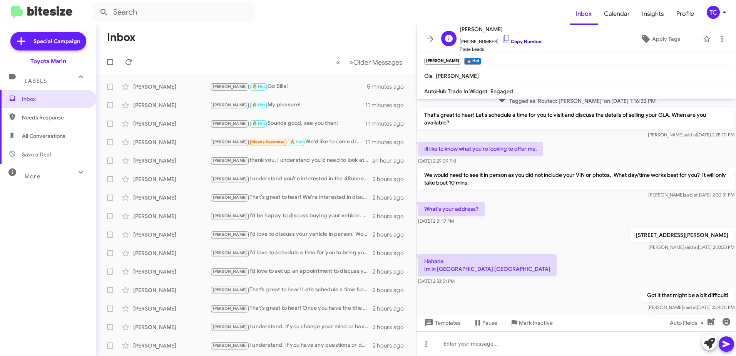
click at [502, 35] on icon at bounding box center [506, 38] width 9 height 9
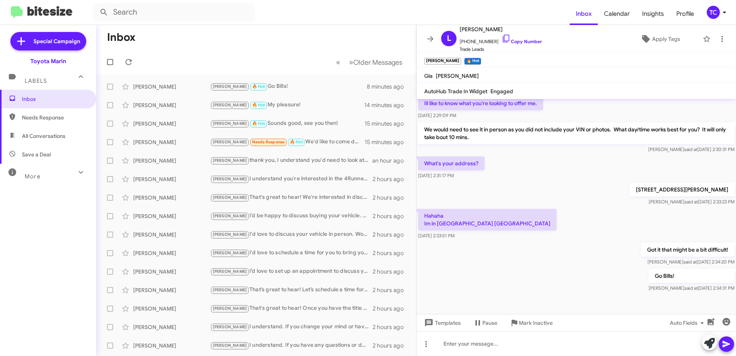
scroll to position [113, 0]
click at [431, 40] on icon at bounding box center [430, 38] width 9 height 9
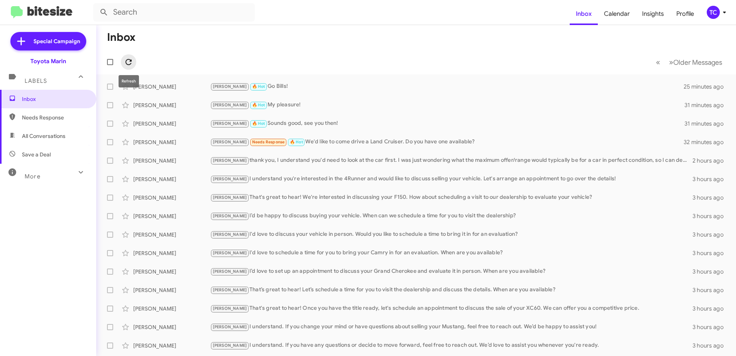
click at [125, 65] on icon at bounding box center [128, 61] width 9 height 9
click at [127, 61] on icon at bounding box center [128, 61] width 9 height 9
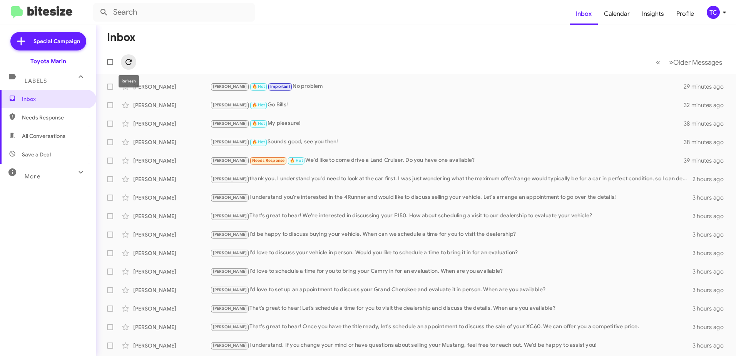
click at [124, 59] on icon at bounding box center [128, 61] width 9 height 9
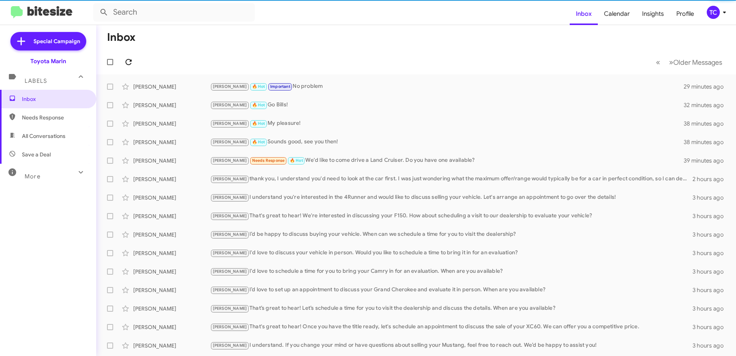
click at [126, 59] on icon at bounding box center [128, 61] width 9 height 9
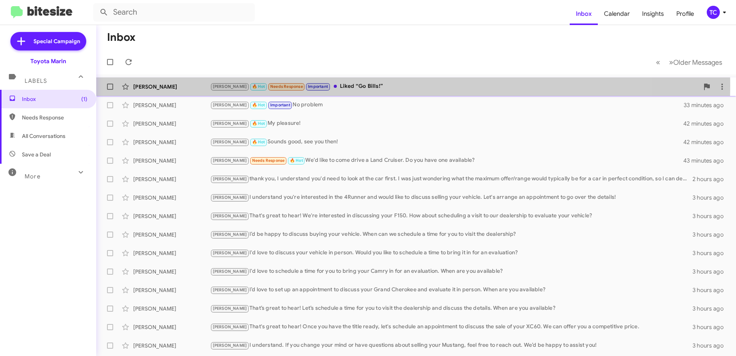
click at [349, 85] on div "Tony 🔥 Hot Needs Response Important Liked “Go Bills!”" at bounding box center [454, 86] width 489 height 9
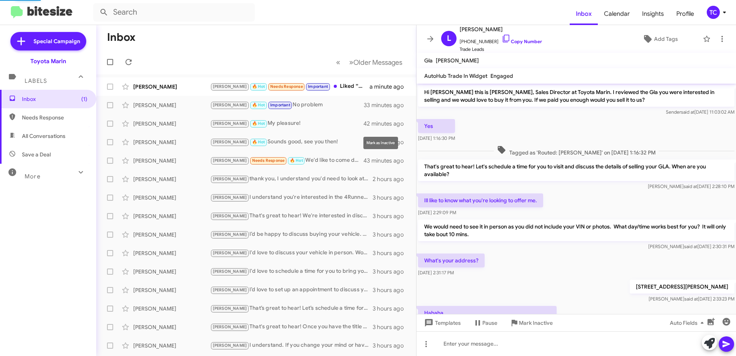
scroll to position [95, 0]
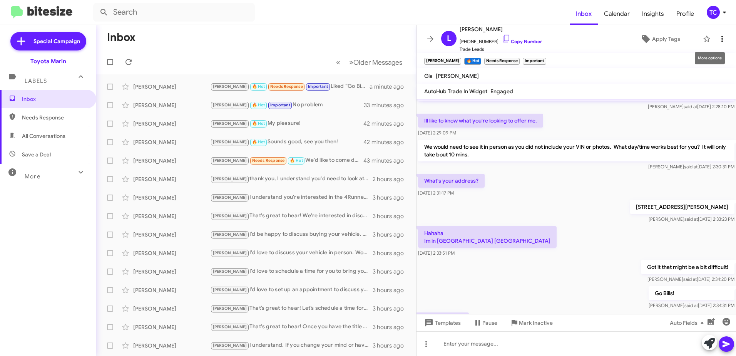
click at [722, 36] on span at bounding box center [722, 38] width 15 height 9
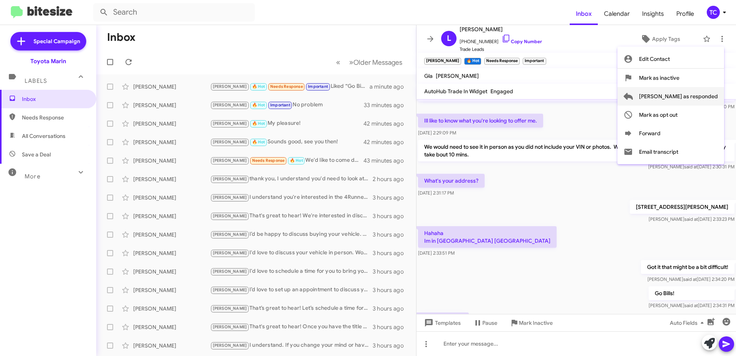
click at [687, 97] on span "Mark as responded" at bounding box center [678, 96] width 79 height 18
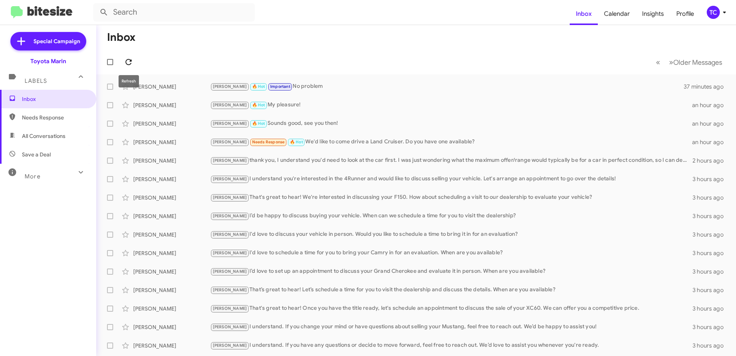
click at [127, 55] on button at bounding box center [128, 61] width 15 height 15
